Goal: Information Seeking & Learning: Learn about a topic

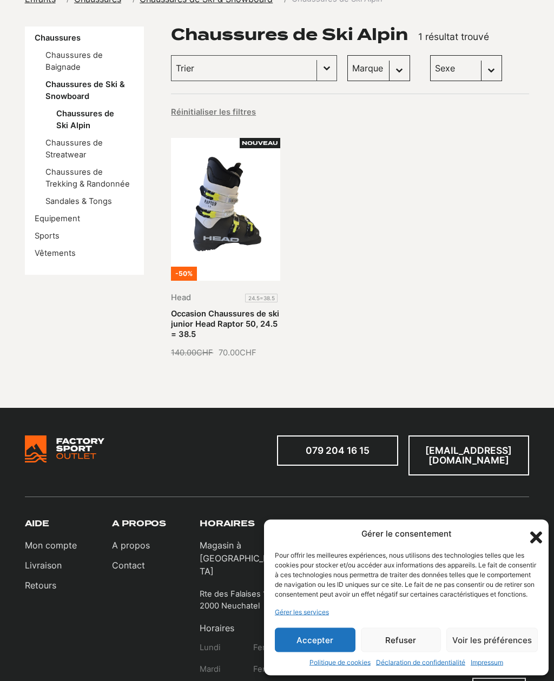
scroll to position [143, 0]
click at [47, 38] on link "Chaussures" at bounding box center [58, 38] width 46 height 10
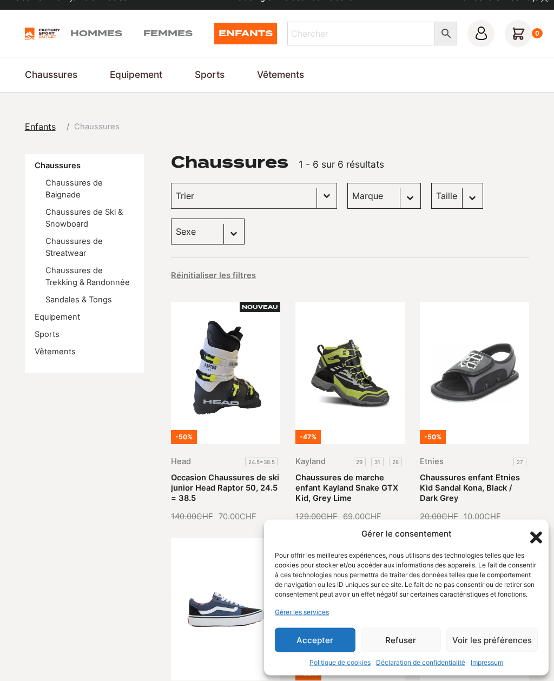
scroll to position [6, 0]
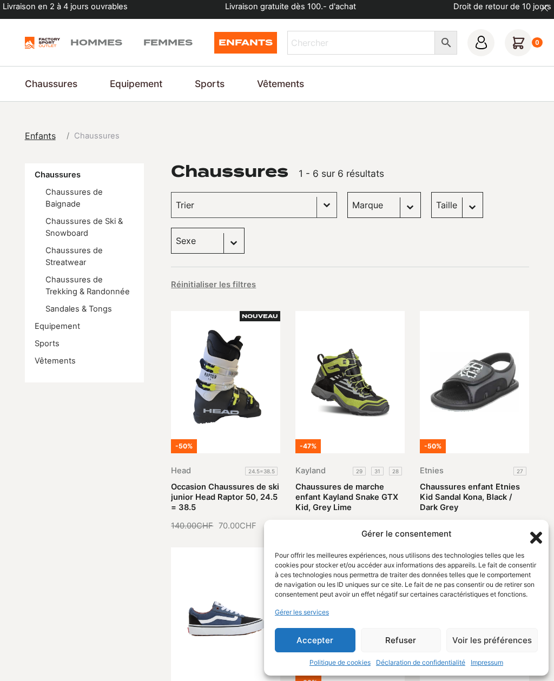
click at [149, 40] on link "Femmes" at bounding box center [167, 43] width 49 height 22
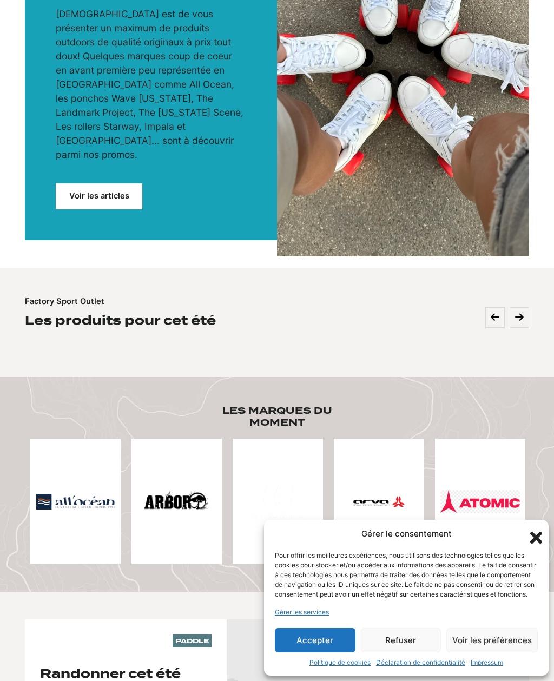
scroll to position [233, 0]
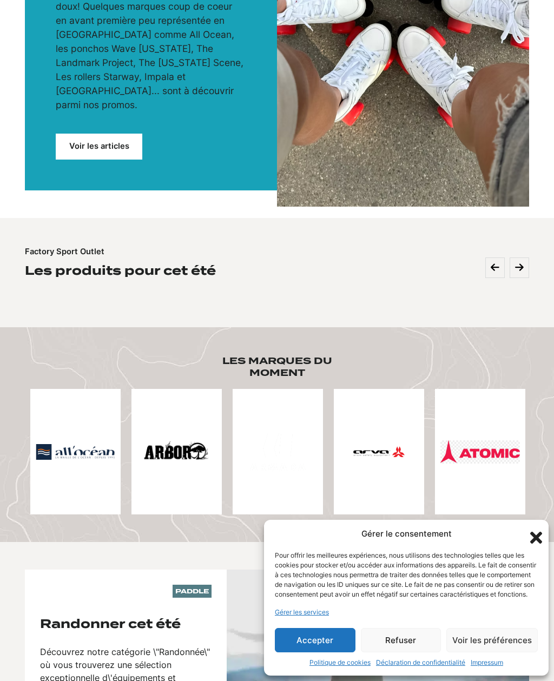
click at [72, 134] on link "Voir les articles" at bounding box center [99, 147] width 87 height 26
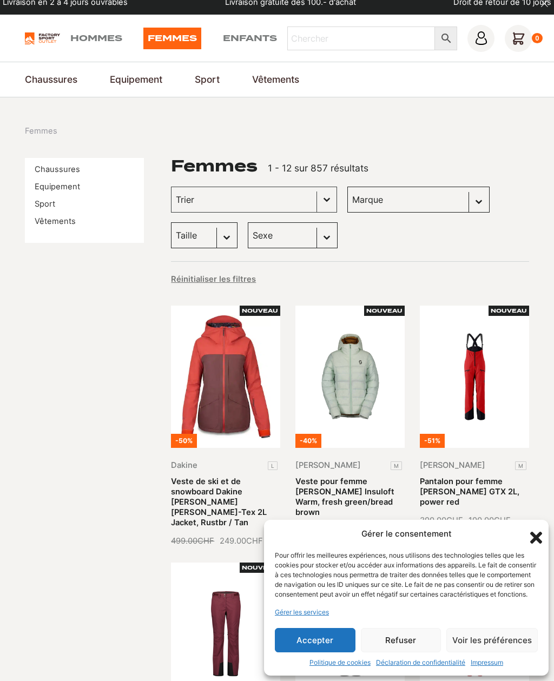
scroll to position [12, 0]
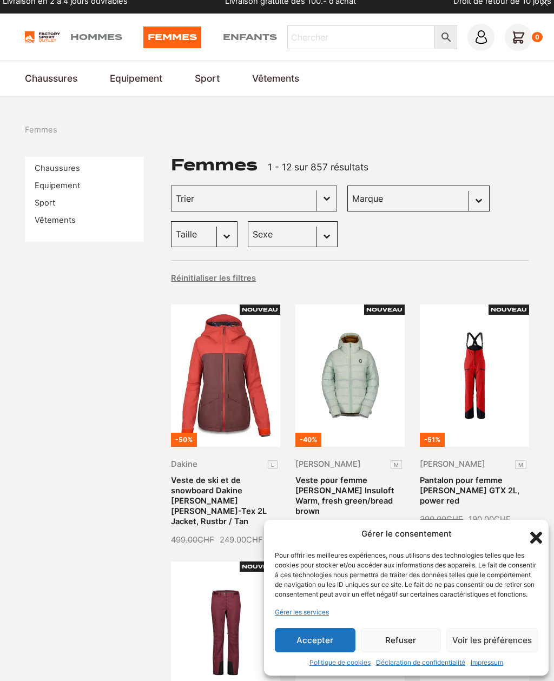
click at [50, 184] on link "Equipement" at bounding box center [57, 186] width 45 height 10
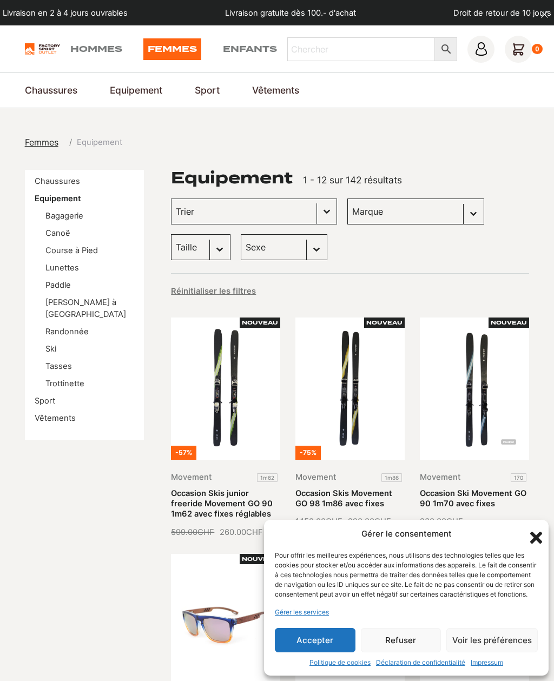
click at [46, 344] on link "Ski" at bounding box center [50, 349] width 11 height 10
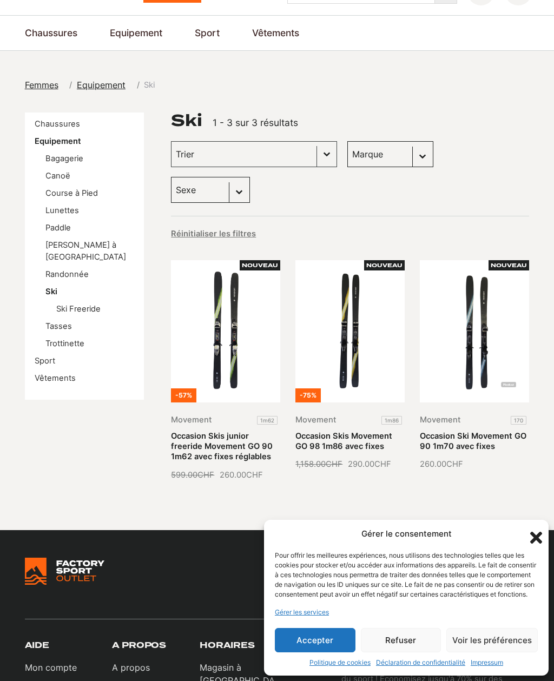
scroll to position [83, 0]
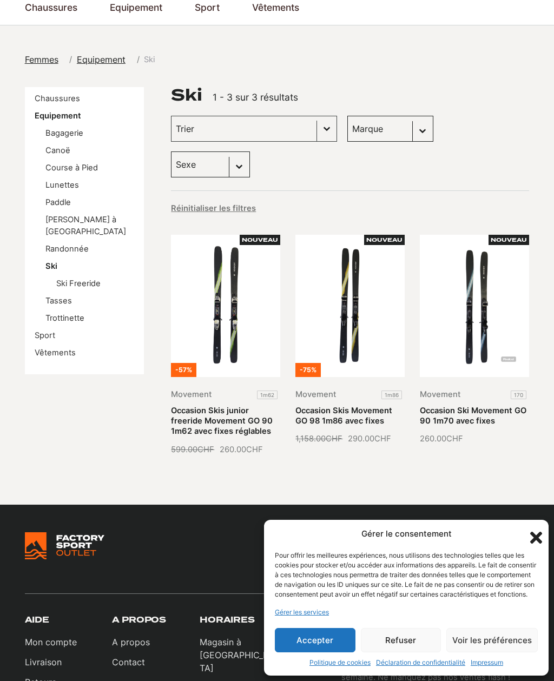
click at [51, 202] on link "Paddle" at bounding box center [57, 202] width 25 height 10
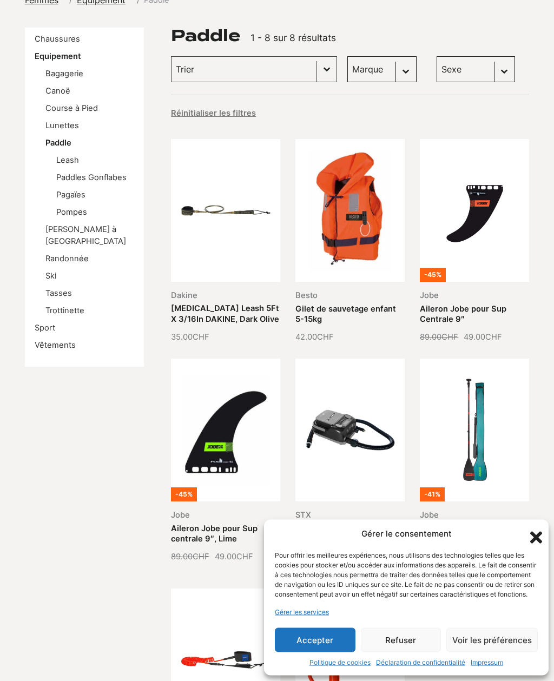
scroll to position [142, 0]
click at [68, 176] on link "Paddles Gonflabes" at bounding box center [91, 177] width 70 height 10
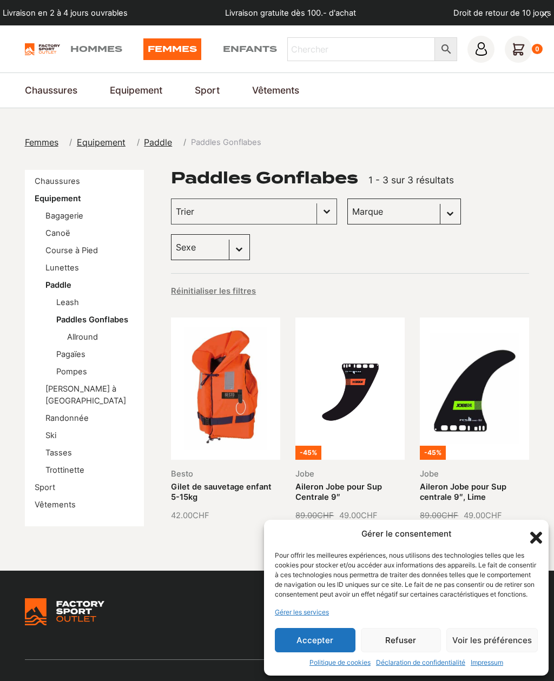
click at [0, 0] on link "Chaussures de Ski Alpin" at bounding box center [0, 0] width 0 height 0
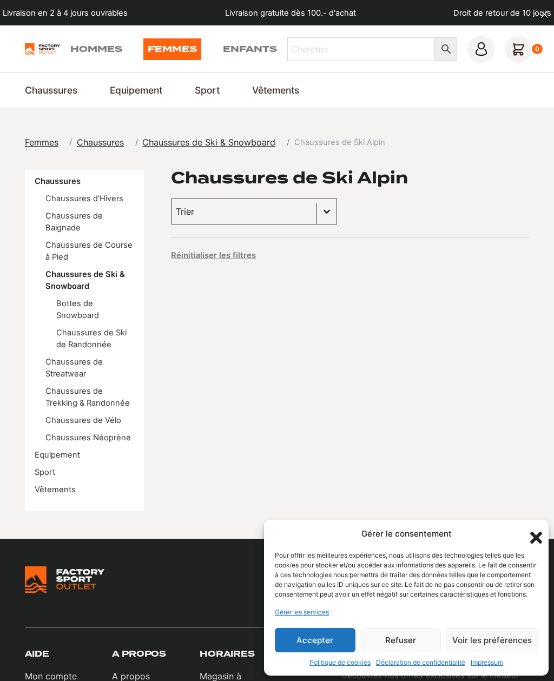
click at [73, 54] on link "Hommes" at bounding box center [96, 49] width 52 height 22
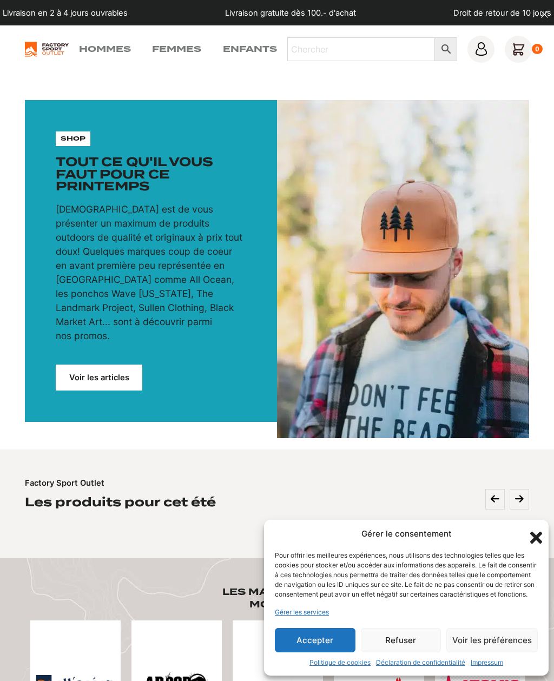
click at [83, 51] on link "Hommes" at bounding box center [105, 49] width 52 height 13
click at [110, 364] on link "Voir les articles" at bounding box center [99, 377] width 87 height 26
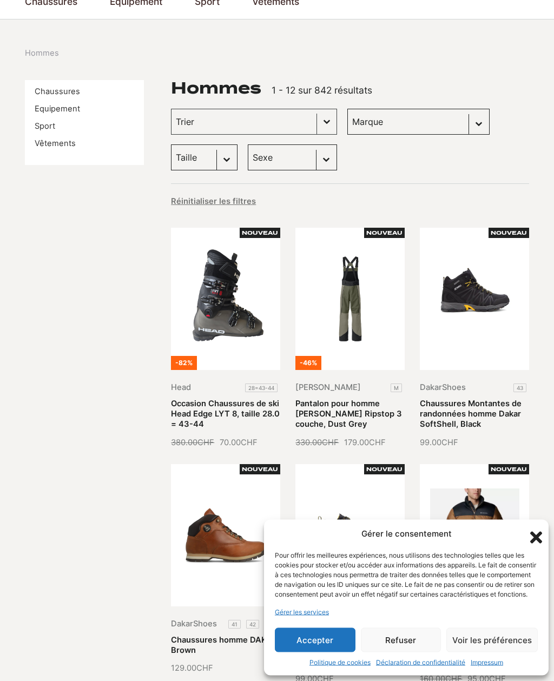
scroll to position [85, 0]
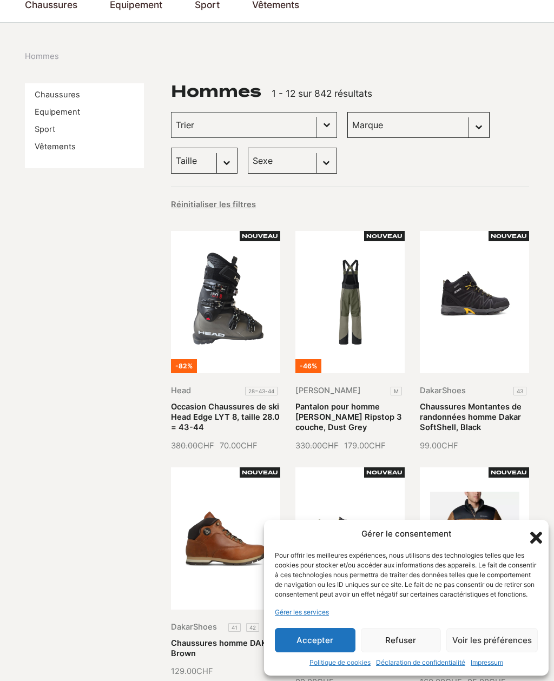
click at [255, 402] on link "Occasion Chaussures de ski Head Edge LYT 8, taille 28.0 = 43-44" at bounding box center [225, 417] width 109 height 30
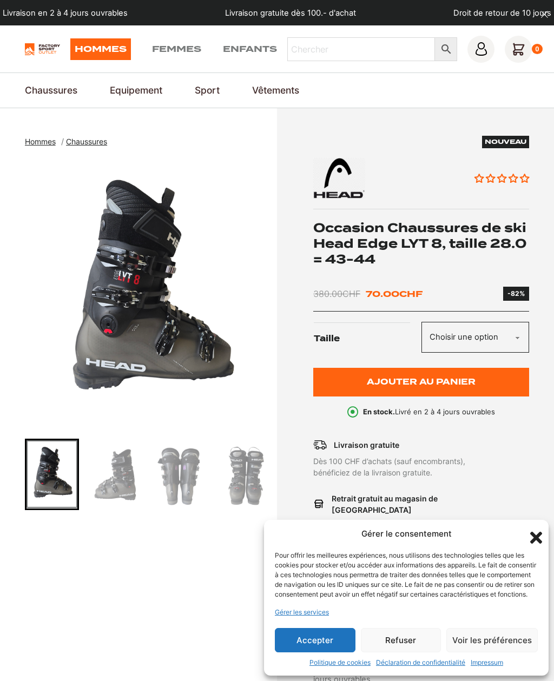
click at [84, 140] on span "Chaussures" at bounding box center [86, 141] width 41 height 9
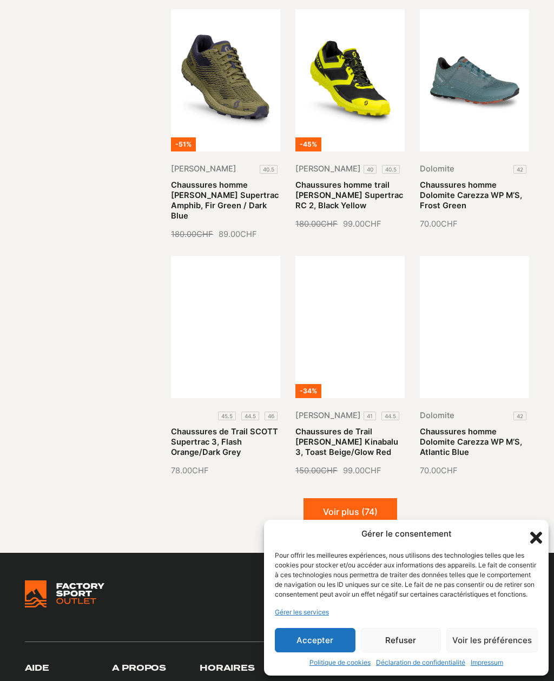
scroll to position [807, 0]
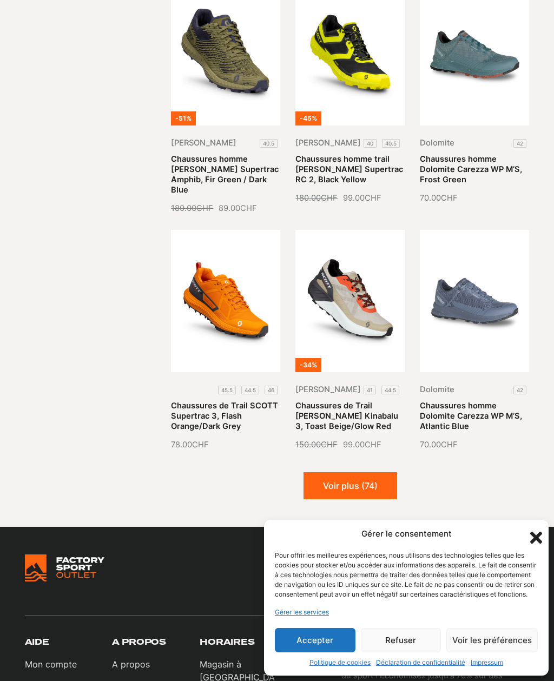
click at [378, 479] on button "Voir plus (74)" at bounding box center [350, 485] width 94 height 27
click at [376, 472] on button "Chargement..." at bounding box center [350, 485] width 98 height 27
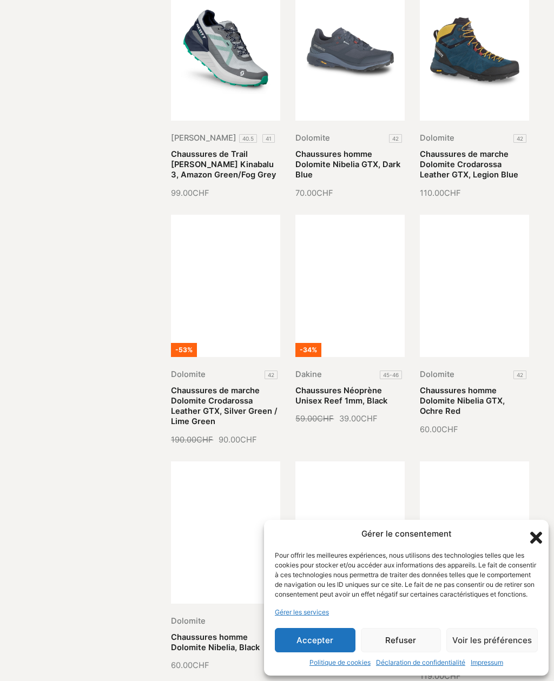
scroll to position [1296, 0]
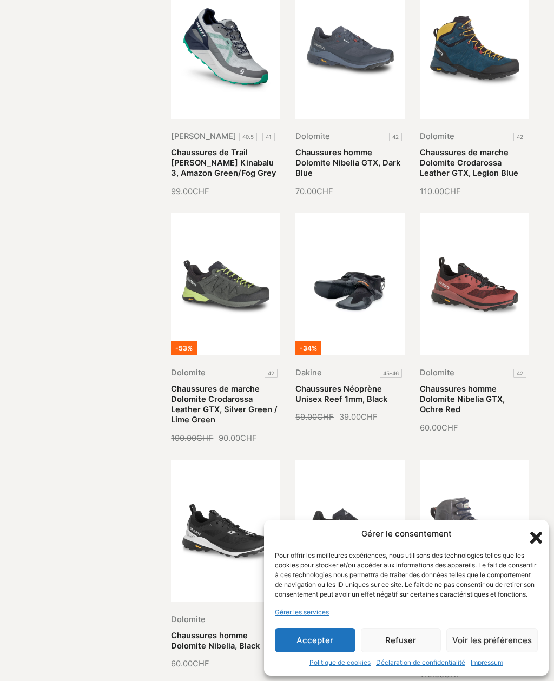
click at [539, 543] on icon "Fermer la boîte de dialogue" at bounding box center [536, 538] width 12 height 12
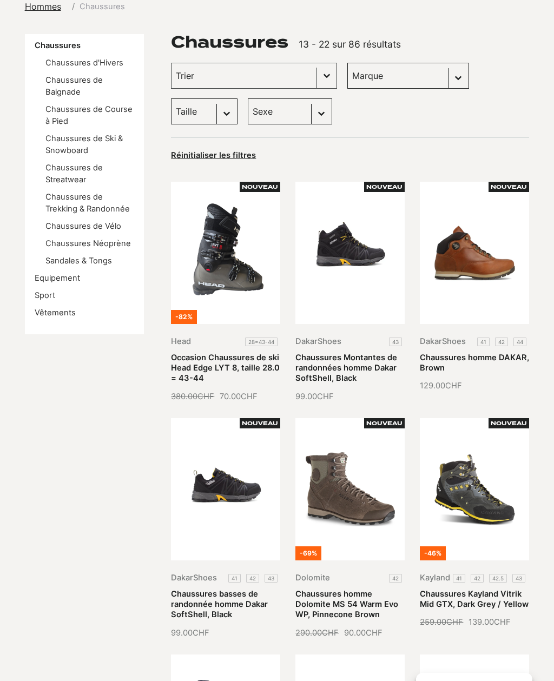
scroll to position [0, 0]
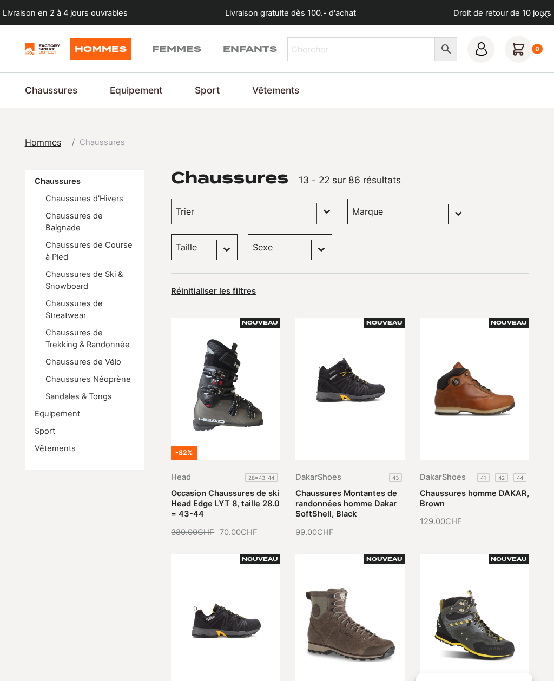
click at [60, 278] on link "Chaussures de Ski & Snowboard" at bounding box center [83, 280] width 77 height 22
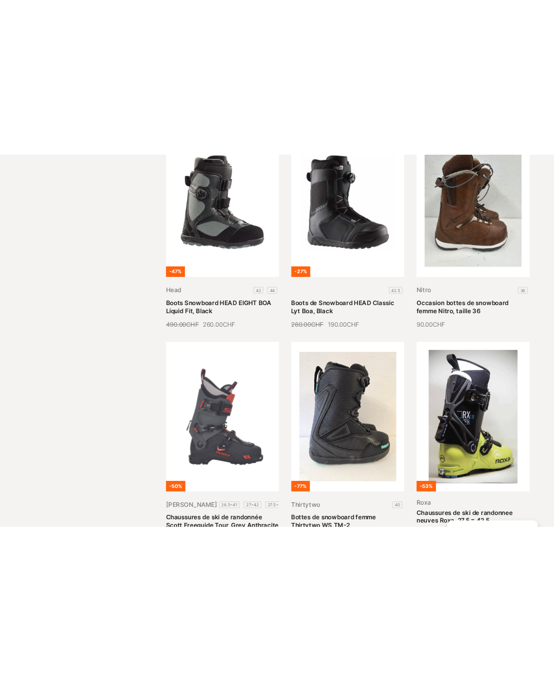
scroll to position [464, 0]
